Goal: Information Seeking & Learning: Check status

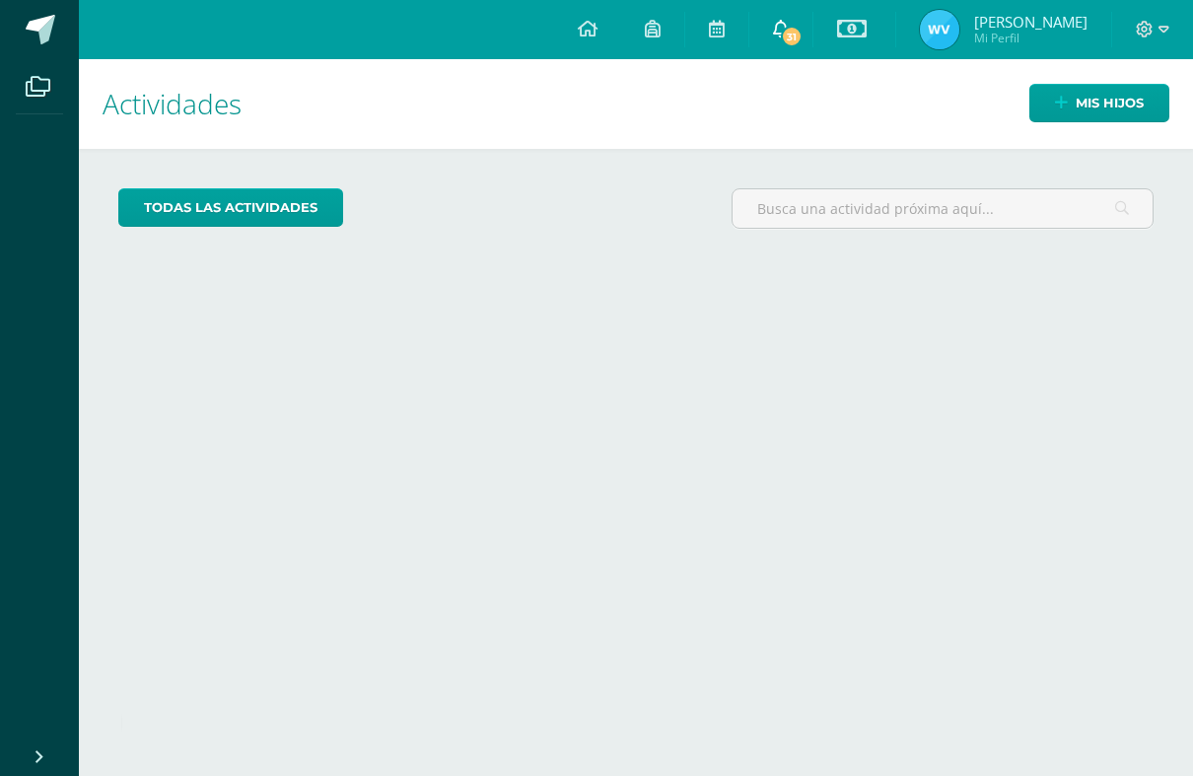
click at [800, 30] on span "31" at bounding box center [792, 37] width 22 height 22
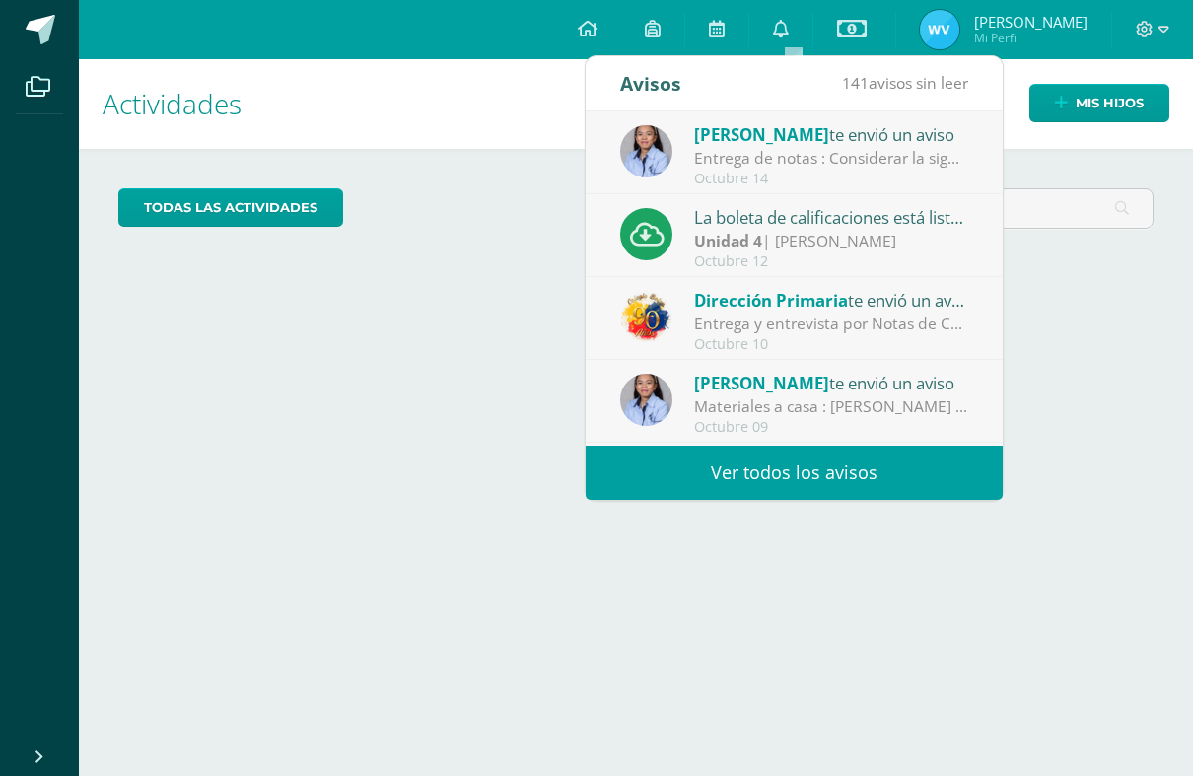
click at [875, 244] on div "Unidad 4 | Leah Letona" at bounding box center [831, 241] width 274 height 23
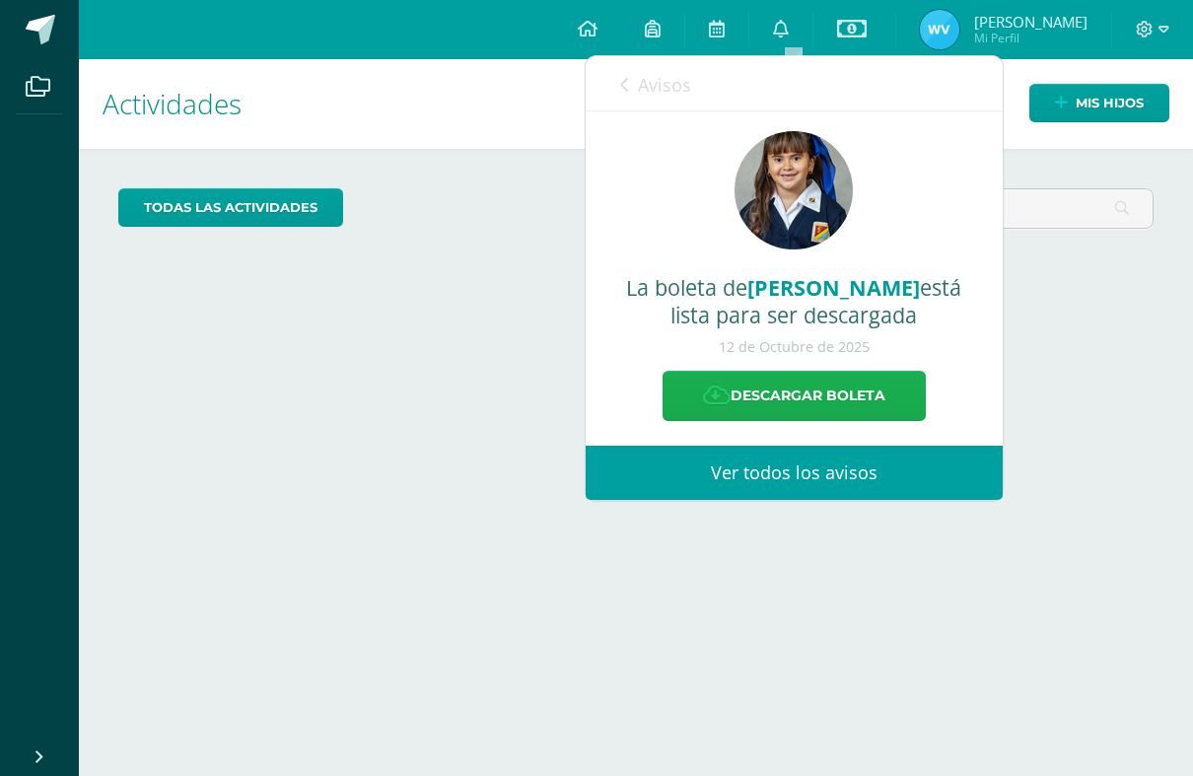
click at [797, 396] on link "Descargar boleta" at bounding box center [794, 396] width 263 height 50
click at [1065, 315] on div "Actividades Mis hijos todas las Actividades No tienes actividades Échale un vis…" at bounding box center [636, 417] width 1130 height 717
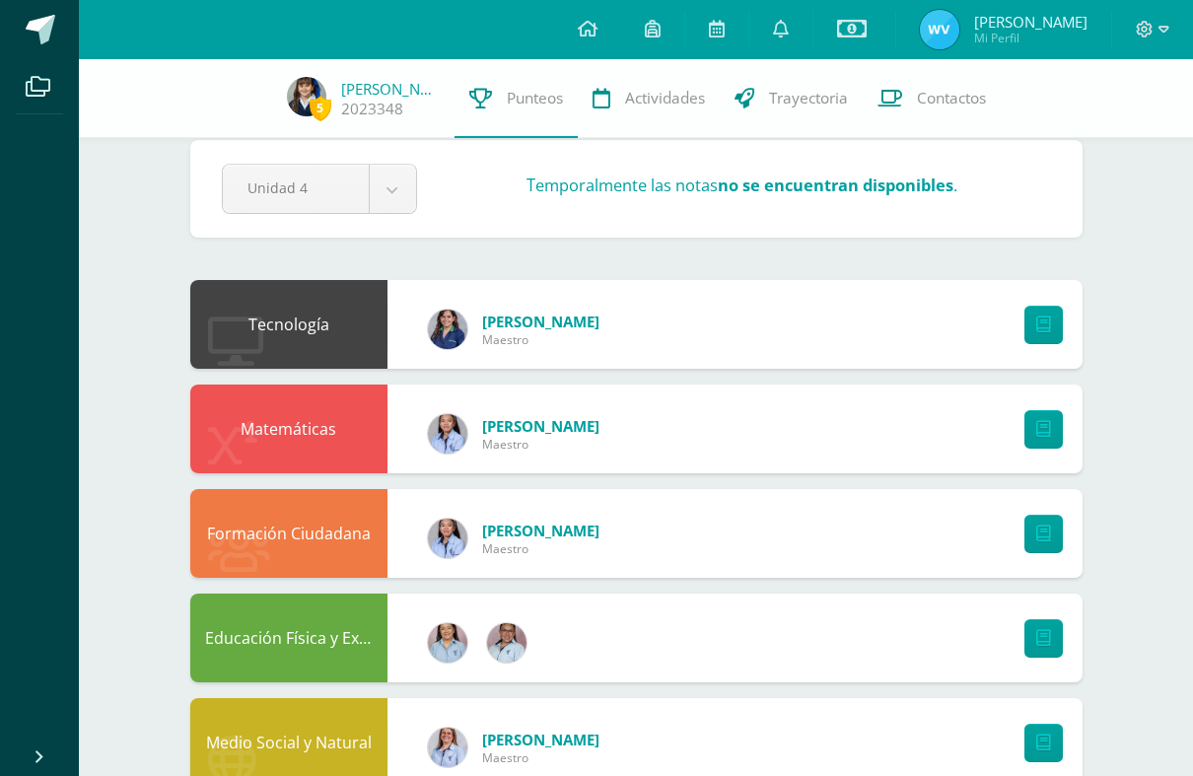
scroll to position [43, 0]
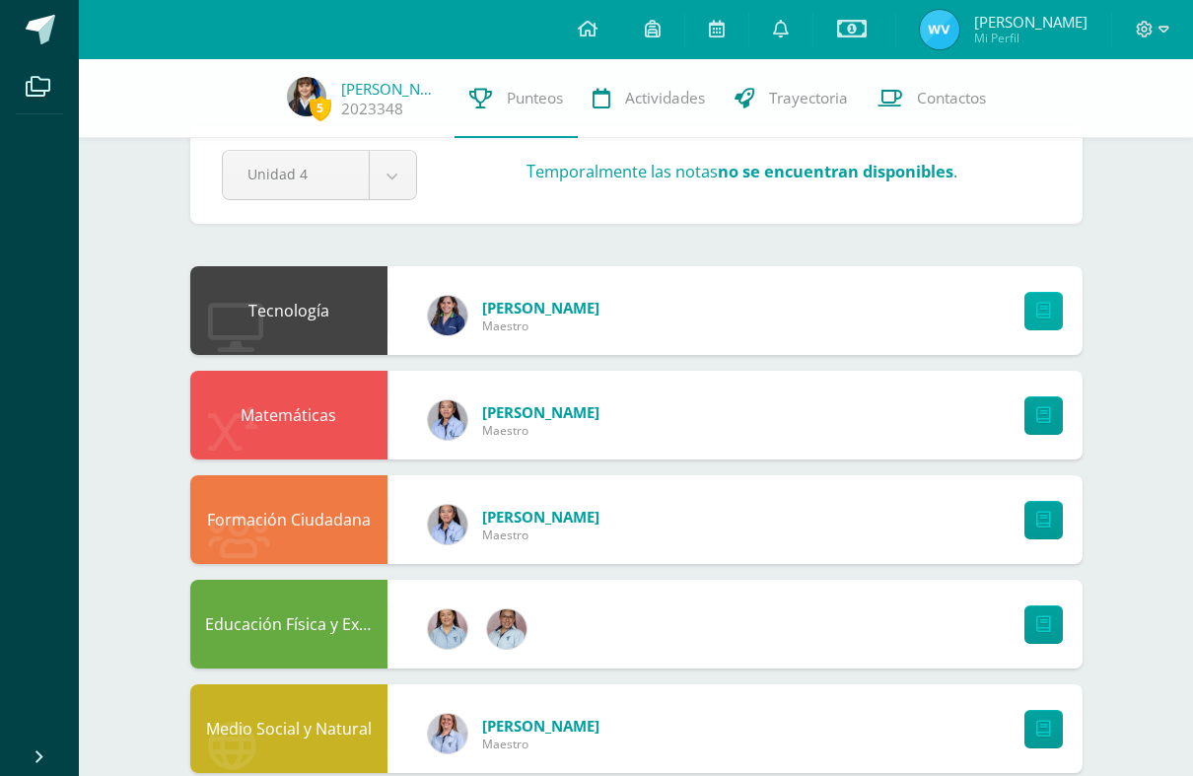
click at [1045, 306] on icon at bounding box center [1043, 311] width 15 height 17
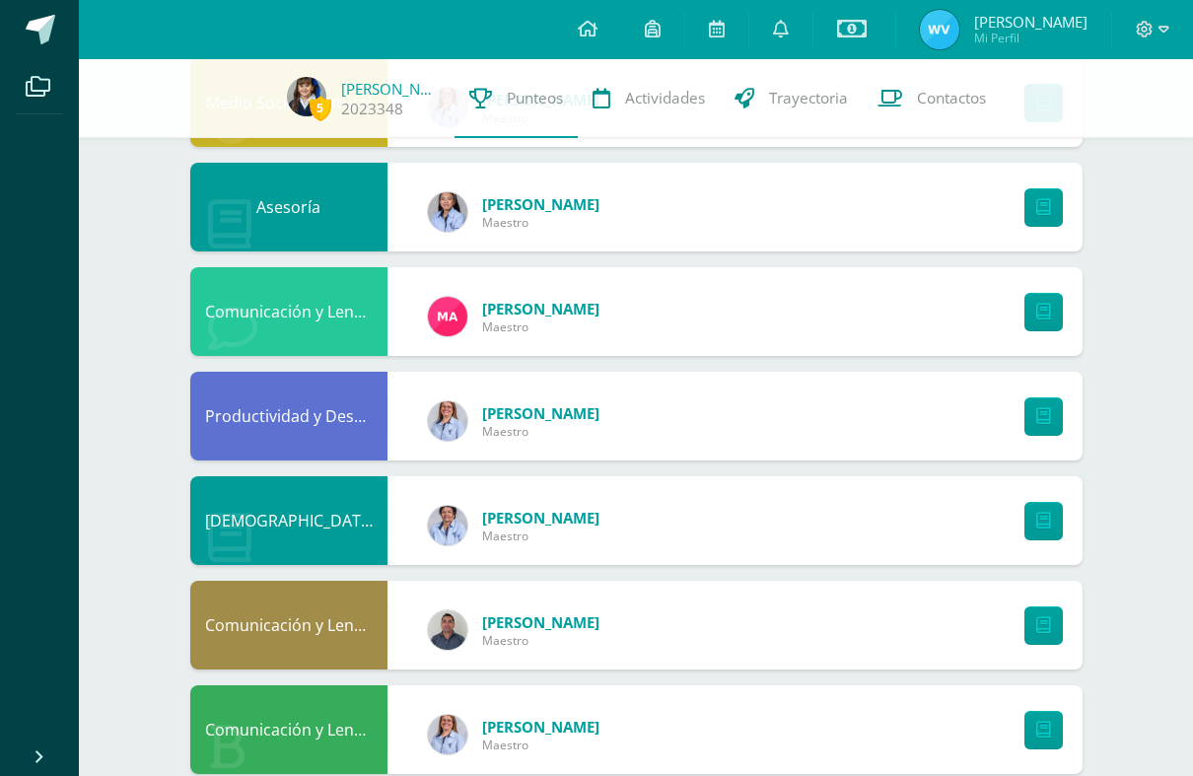
scroll to position [683, 0]
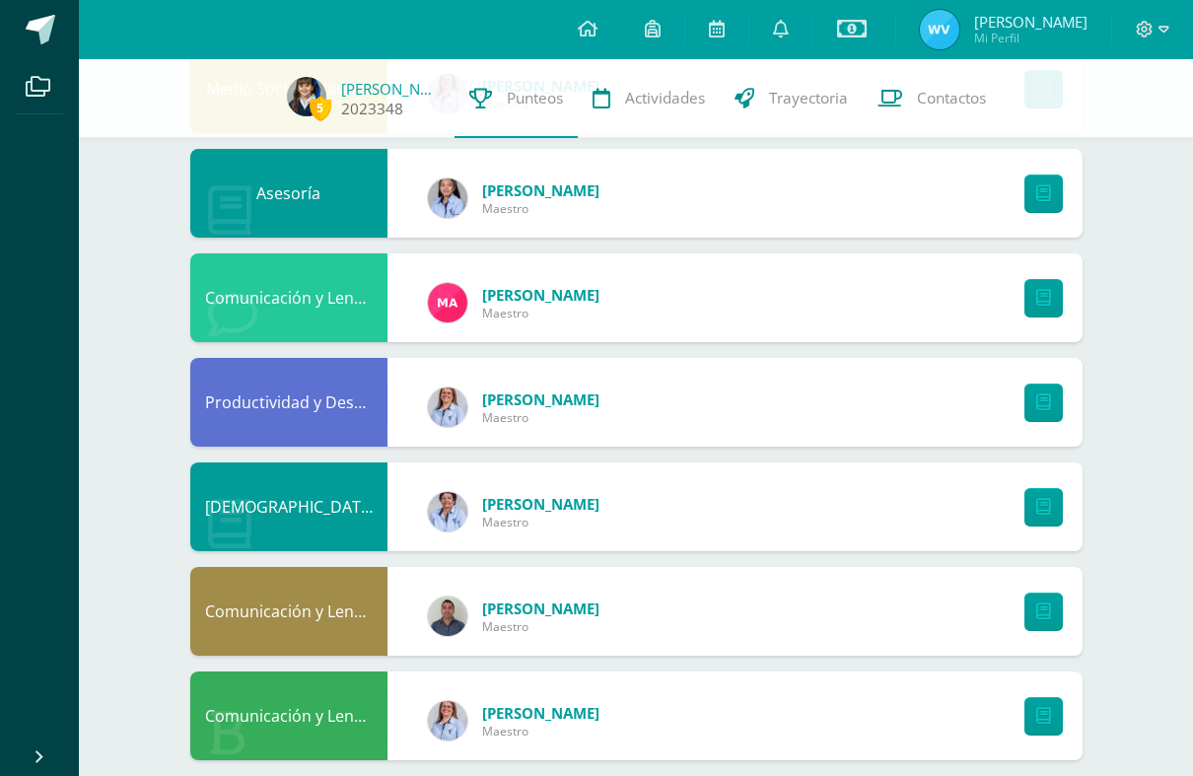
click at [330, 102] on span "5" at bounding box center [321, 108] width 22 height 25
click at [372, 96] on link "[PERSON_NAME]" at bounding box center [390, 89] width 99 height 20
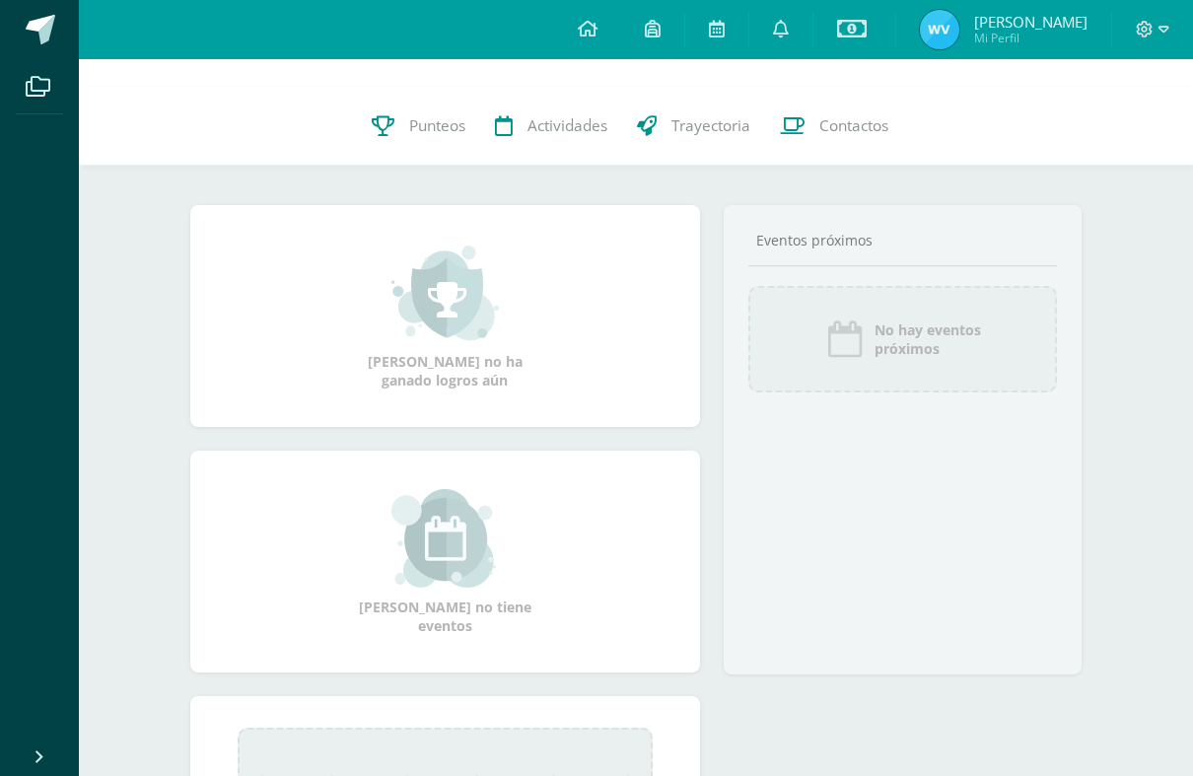
scroll to position [183, 0]
